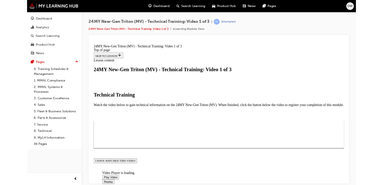
scroll to position [87, 0]
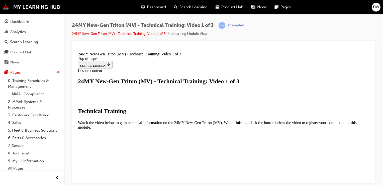
scroll to position [169, 0]
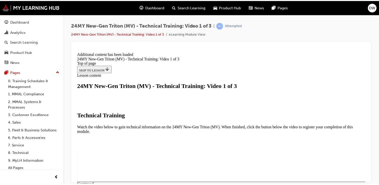
scroll to position [211, 0]
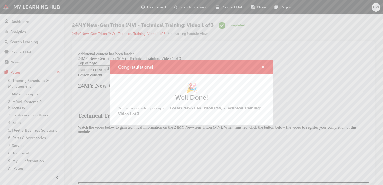
click at [263, 66] on span "cross-icon" at bounding box center [263, 67] width 4 height 5
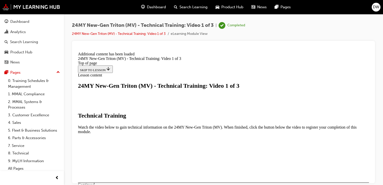
click at [41, 23] on div "Dashboard" at bounding box center [32, 22] width 55 height 6
